Goal: Transaction & Acquisition: Subscribe to service/newsletter

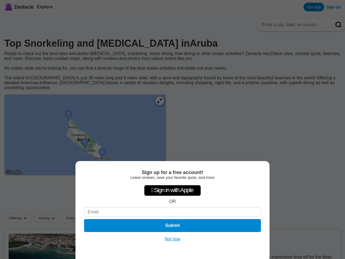
click at [172, 129] on div "Sign up for a free account! Leave reviews, save your favorite spots, and more …" at bounding box center [172, 129] width 345 height 259
click at [172, 188] on div " Sign in with Apple" at bounding box center [172, 190] width 57 height 11
click at [172, 224] on button "Submit" at bounding box center [172, 225] width 177 height 13
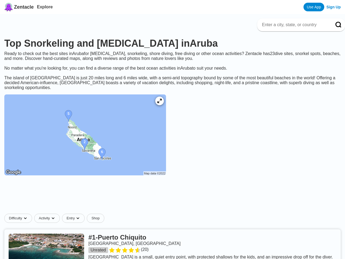
click at [172, 238] on link at bounding box center [172, 254] width 336 height 51
